Goal: Transaction & Acquisition: Register for event/course

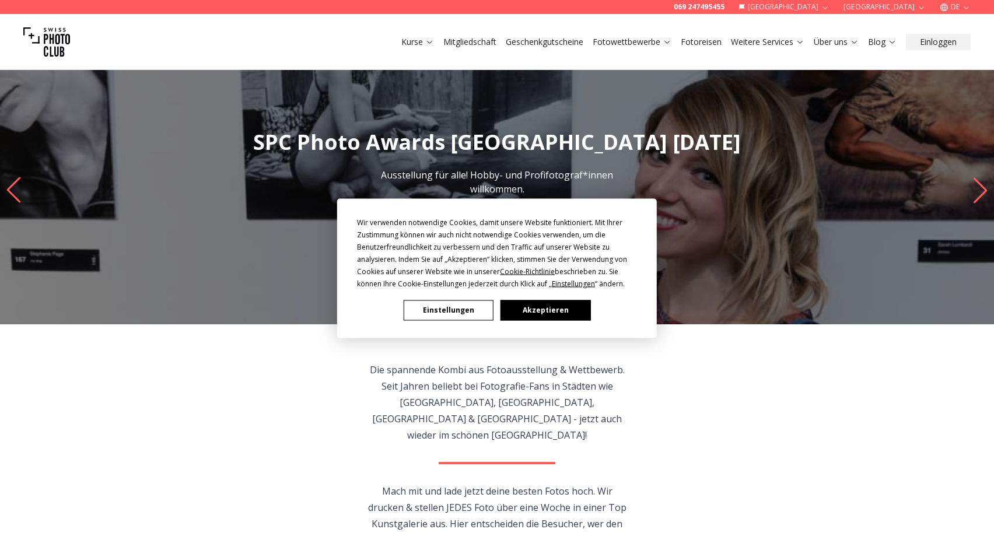
click at [463, 313] on button "Einstellungen" at bounding box center [449, 310] width 90 height 20
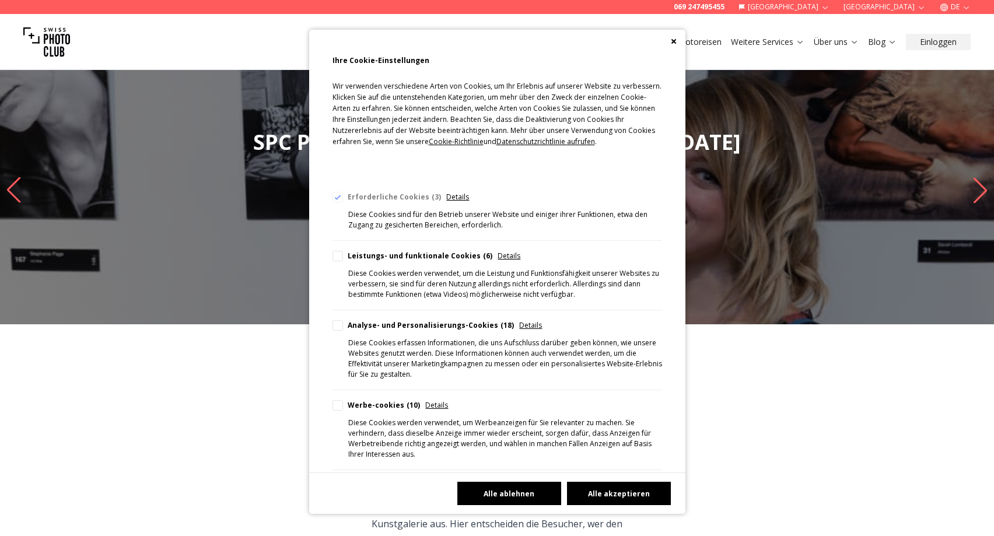
click at [532, 494] on button "Alle ablehnen" at bounding box center [509, 493] width 104 height 23
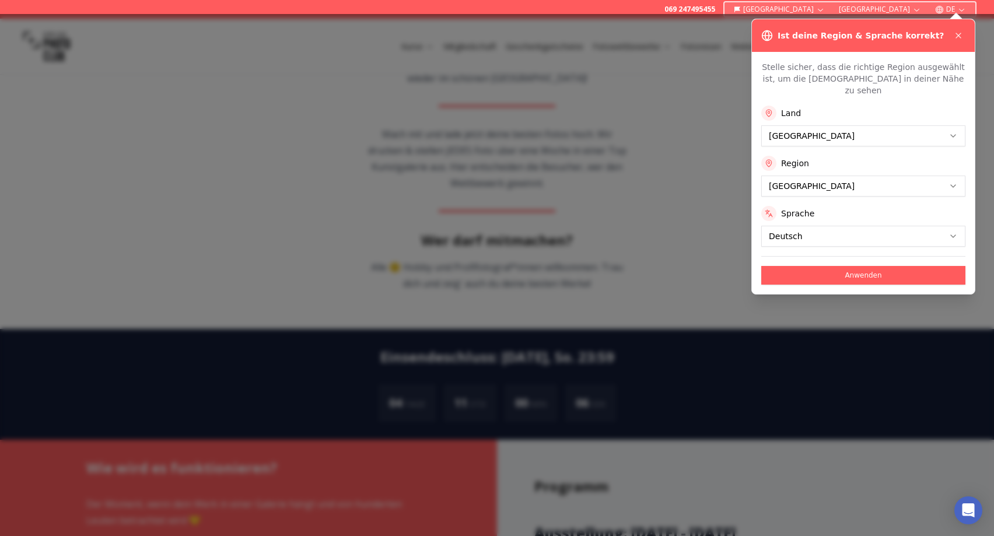
scroll to position [416, 0]
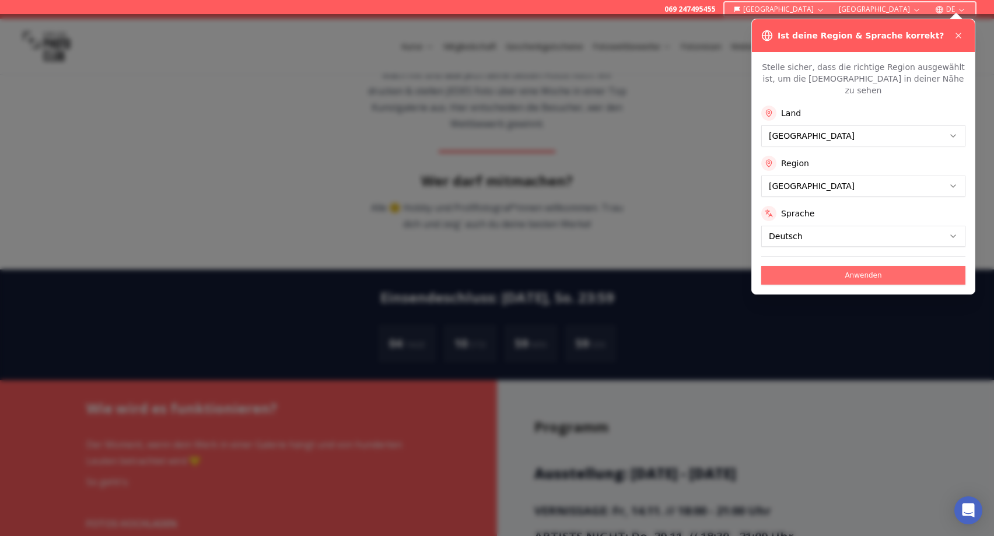
click at [864, 266] on button "Anwenden" at bounding box center [863, 275] width 204 height 19
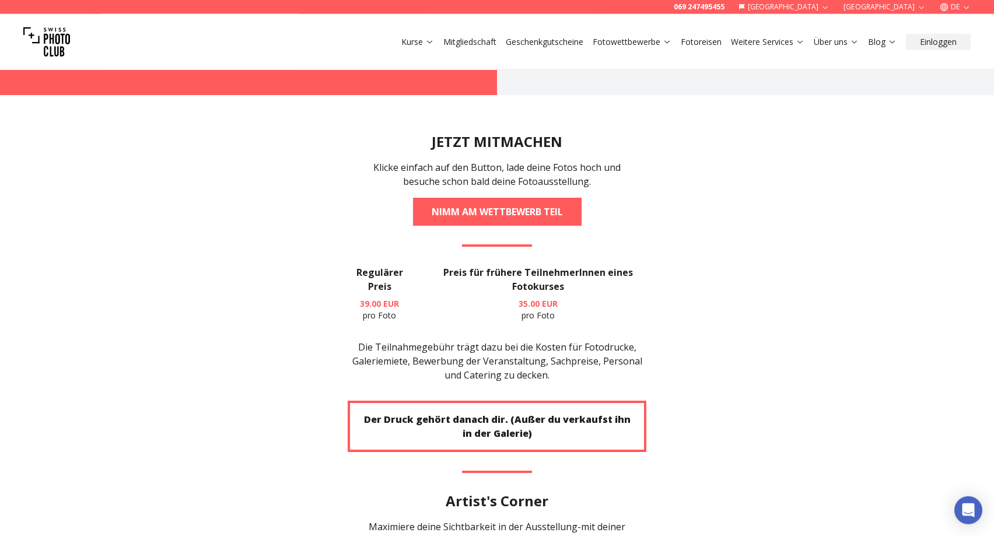
scroll to position [2128, 0]
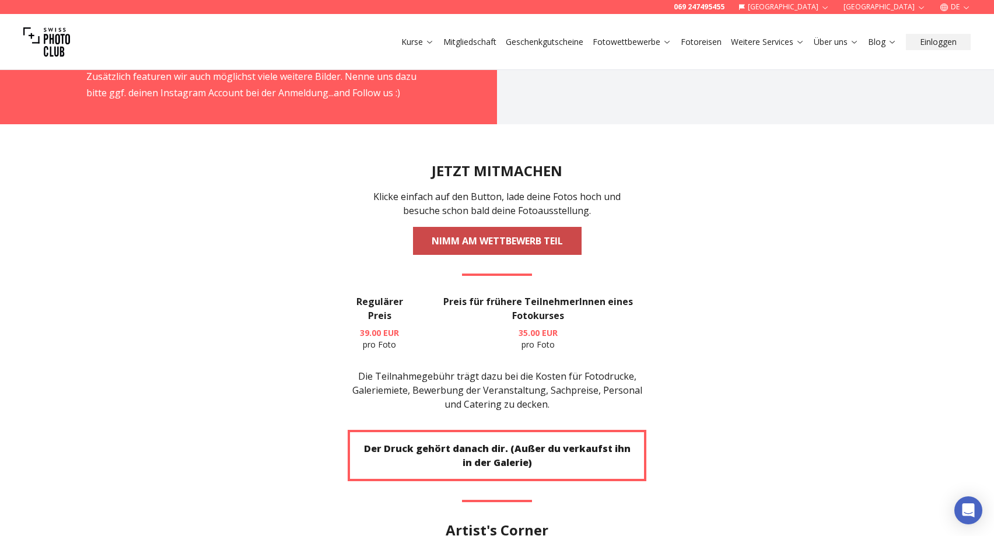
click at [475, 227] on link "NIMM AM WETTBEWERB TEIL" at bounding box center [497, 241] width 169 height 28
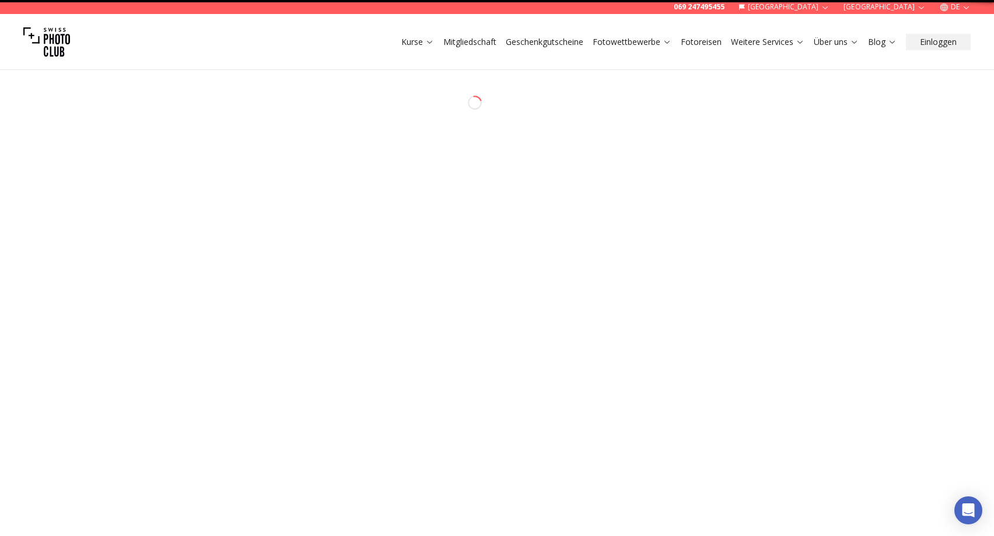
select select "*******"
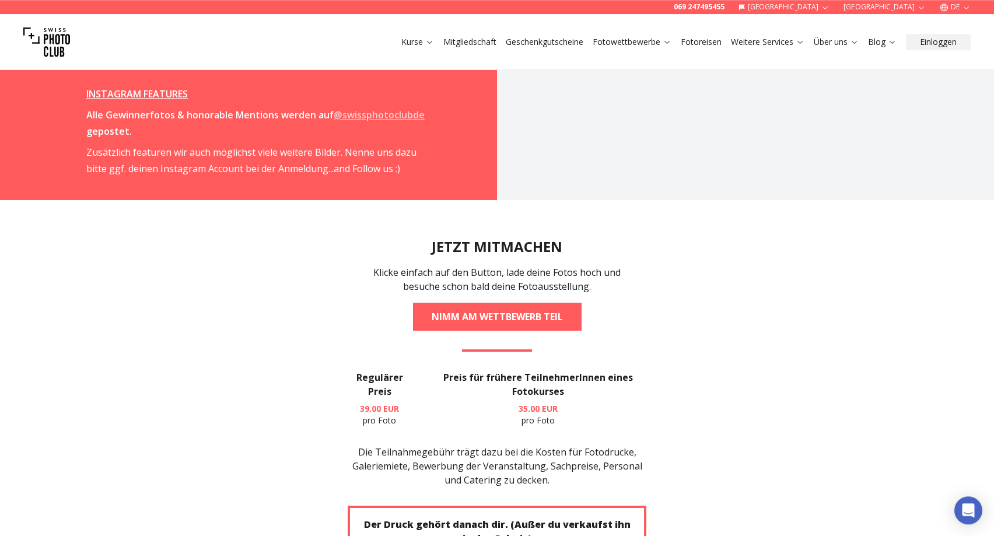
scroll to position [2130, 0]
